Goal: Task Accomplishment & Management: Use online tool/utility

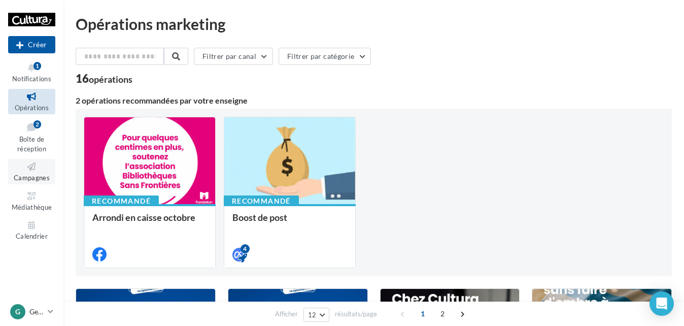
click at [23, 170] on icon at bounding box center [31, 167] width 41 height 12
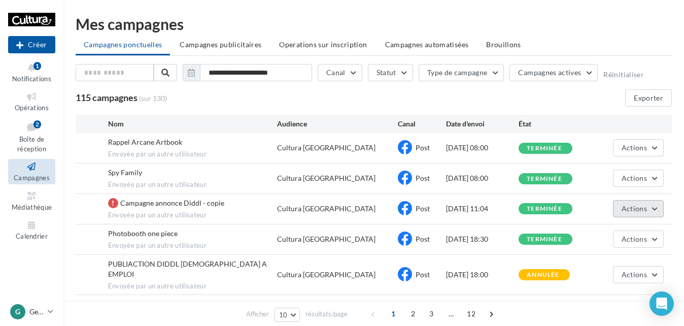
click at [642, 208] on span "Actions" at bounding box center [633, 208] width 25 height 9
click at [651, 208] on button "Actions" at bounding box center [638, 208] width 51 height 17
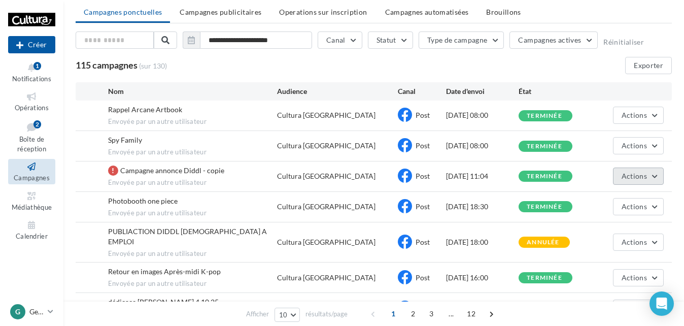
scroll to position [51, 0]
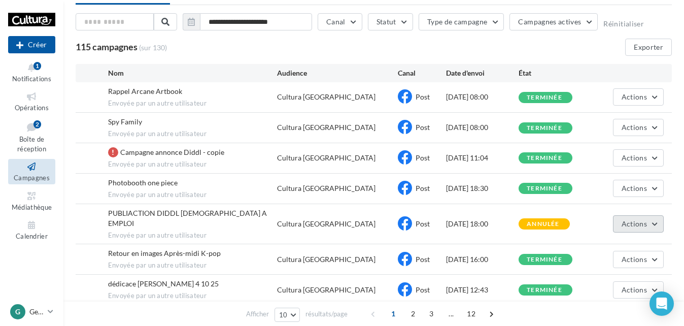
click at [635, 223] on button "Actions" at bounding box center [638, 223] width 51 height 17
click at [638, 219] on span "Actions" at bounding box center [633, 223] width 25 height 9
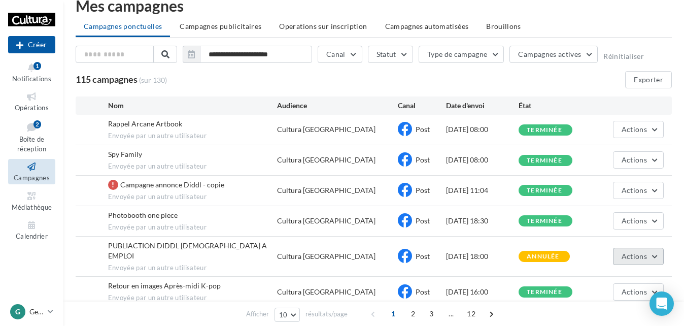
scroll to position [0, 0]
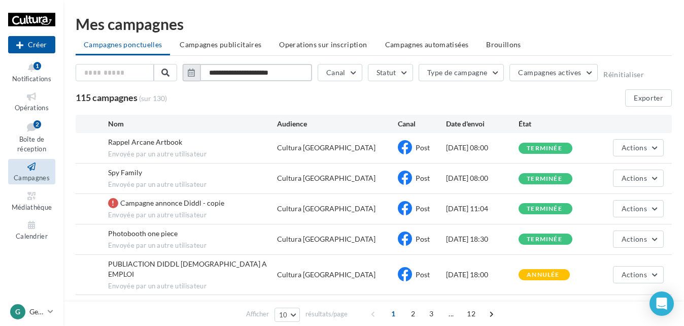
click at [267, 72] on input "**********" at bounding box center [256, 72] width 112 height 17
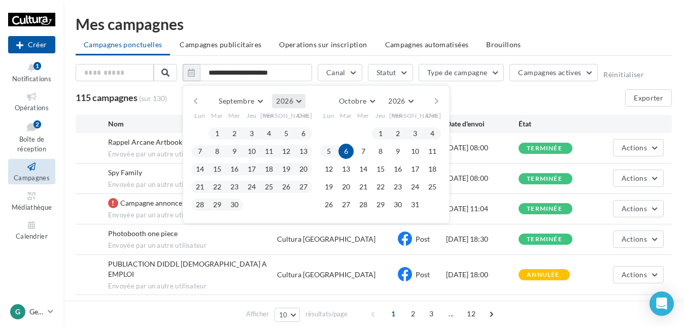
click at [292, 101] on span "2026" at bounding box center [284, 100] width 17 height 9
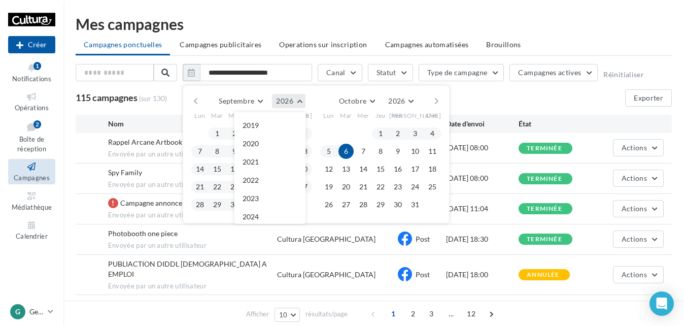
scroll to position [110, 0]
click at [271, 124] on button "2025" at bounding box center [269, 125] width 71 height 18
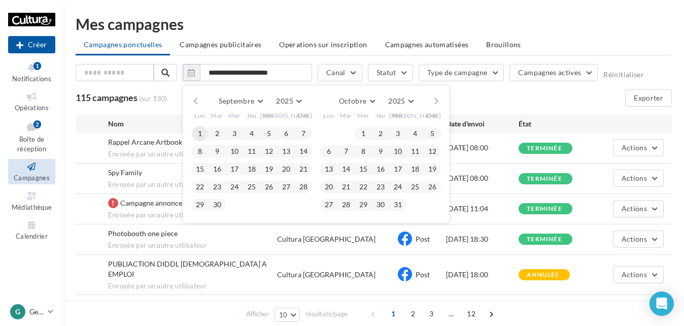
click at [198, 131] on button "1" at bounding box center [199, 133] width 15 height 15
click at [216, 209] on button "30" at bounding box center [217, 204] width 15 height 15
type input "**********"
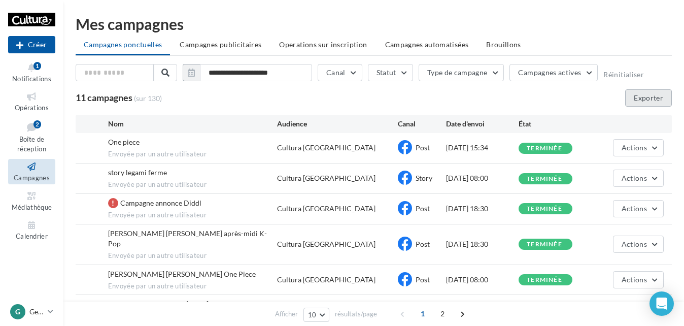
click at [646, 101] on button "Exporter" at bounding box center [648, 97] width 47 height 17
click at [30, 308] on p "Geispolsheim" at bounding box center [36, 311] width 14 height 10
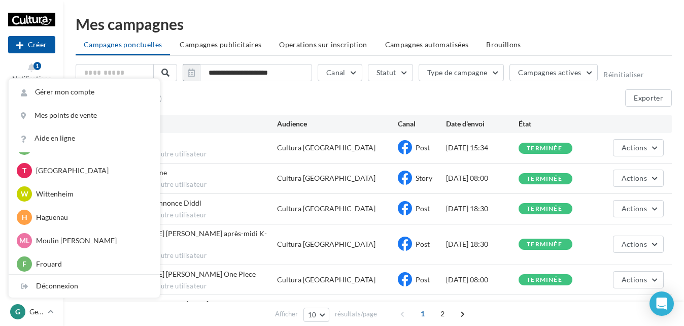
scroll to position [210, 0]
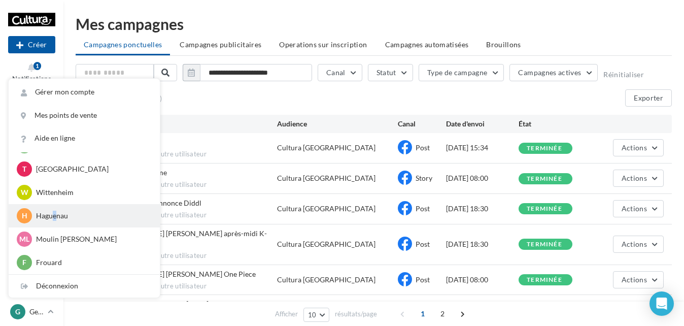
click at [55, 219] on p "Haguenau" at bounding box center [92, 216] width 112 height 10
